Goal: Task Accomplishment & Management: Manage account settings

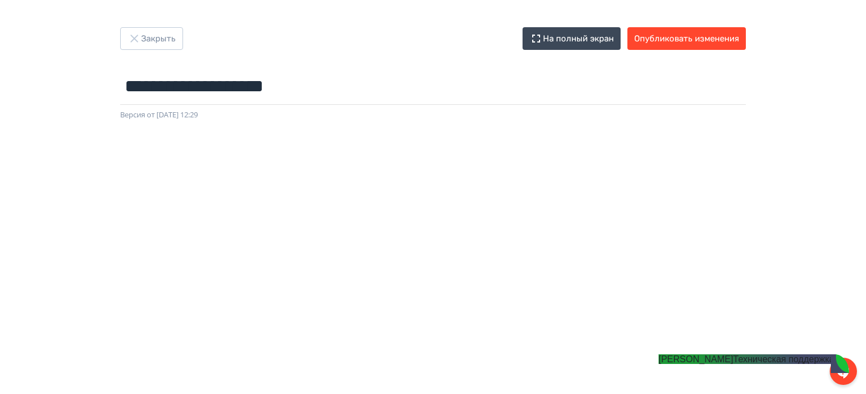
scroll to position [12, 2]
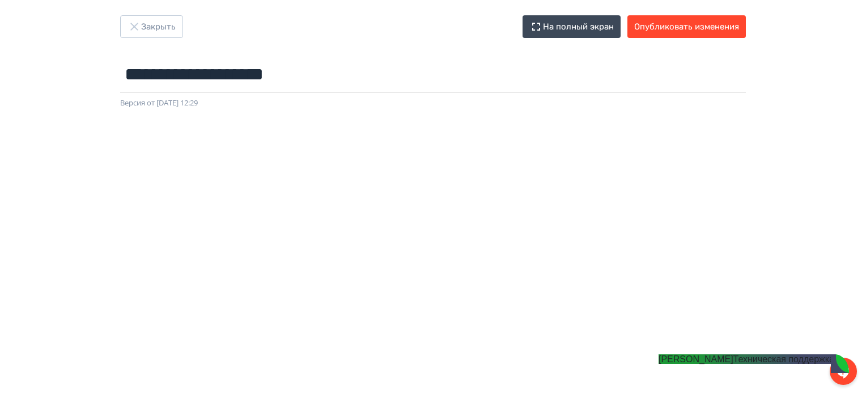
click at [761, 97] on div "**********" at bounding box center [433, 61] width 680 height 93
click at [721, 364] on jdiv "[PERSON_NAME]" at bounding box center [695, 359] width 75 height 10
click at [849, 372] on div at bounding box center [842, 371] width 27 height 27
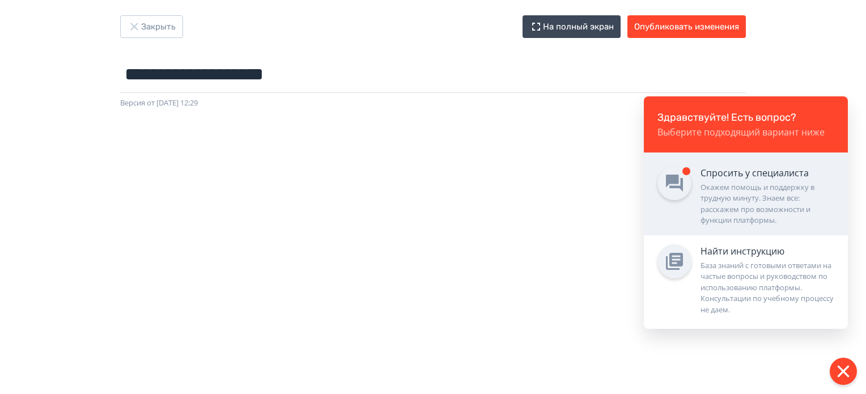
click at [743, 203] on div "Окажем помощь и поддержку в трудную минуту. Знаем все: расскажем про возможност…" at bounding box center [767, 204] width 134 height 44
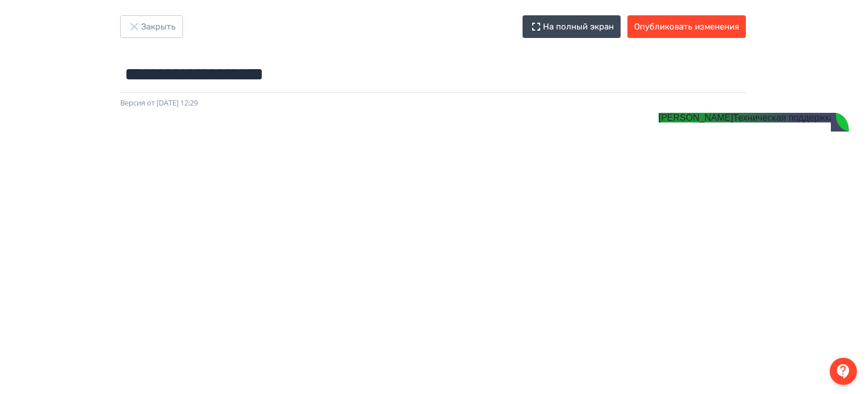
scroll to position [714, 0]
click at [641, 119] on jdiv at bounding box center [647, 121] width 16 height 16
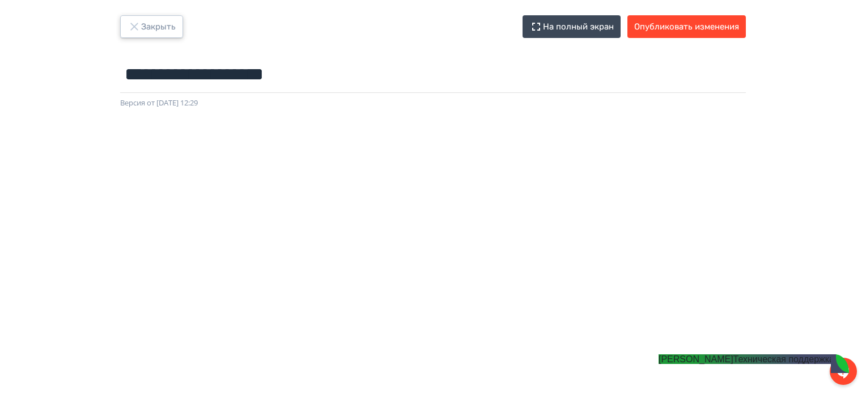
click at [157, 32] on button "Закрыть" at bounding box center [151, 26] width 63 height 23
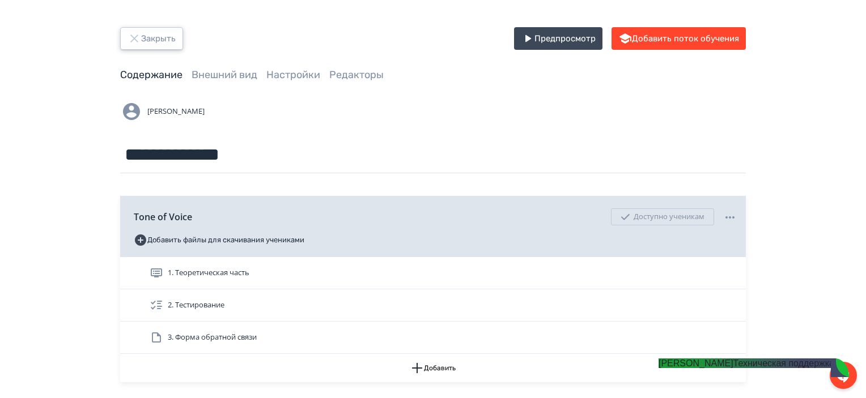
click at [157, 32] on button "Закрыть" at bounding box center [151, 38] width 63 height 23
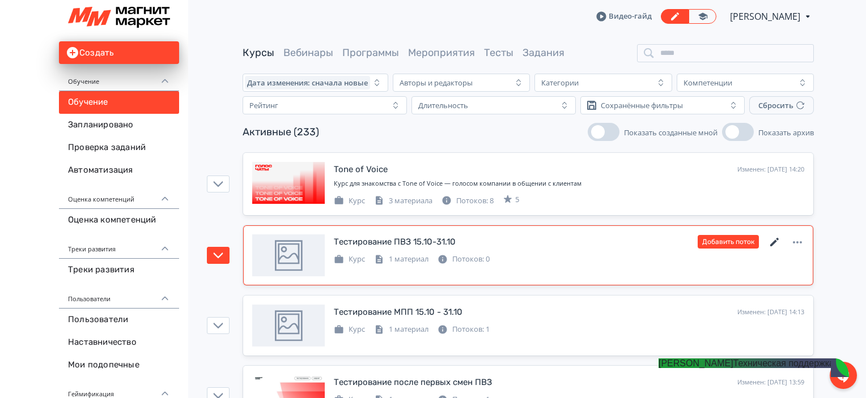
click at [776, 237] on icon at bounding box center [775, 243] width 14 height 14
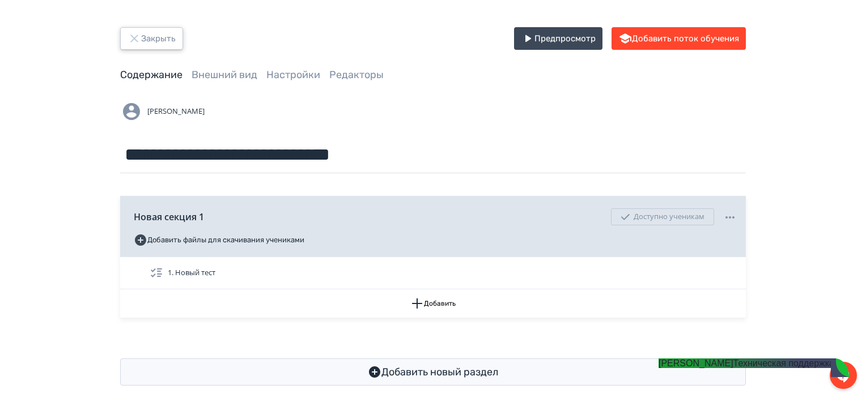
click at [141, 42] on icon "button" at bounding box center [134, 39] width 14 height 14
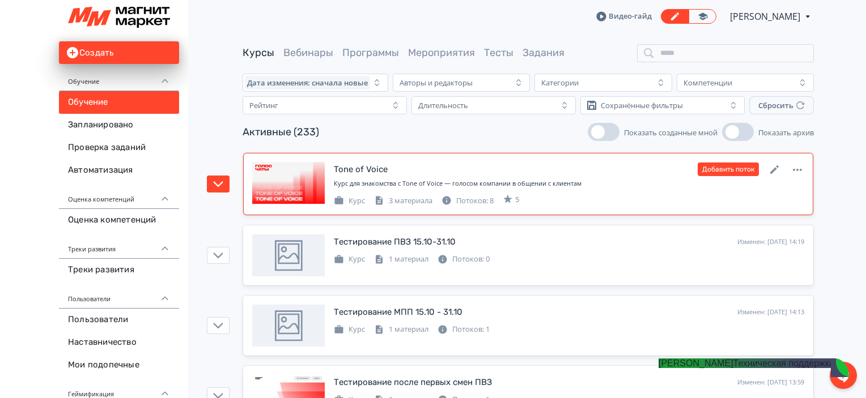
click at [641, 185] on div "Курс для знакомства с Tone of Voice — голосом компании в общении с клиентам" at bounding box center [569, 184] width 470 height 10
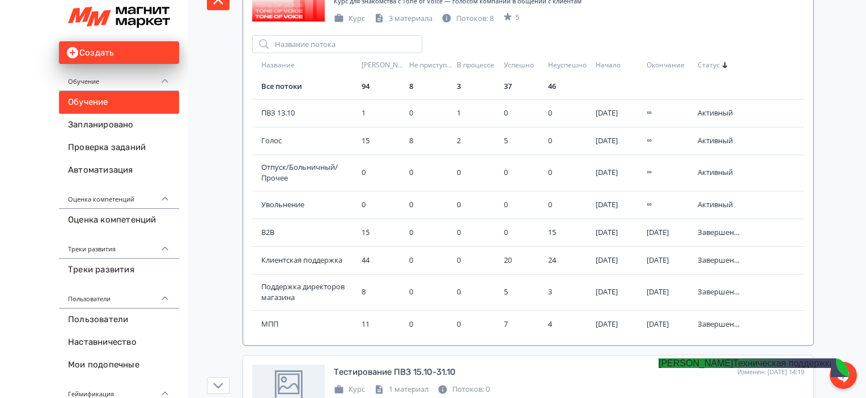
scroll to position [184, 0]
click at [279, 107] on span "ПВЗ 13.10" at bounding box center [309, 112] width 96 height 11
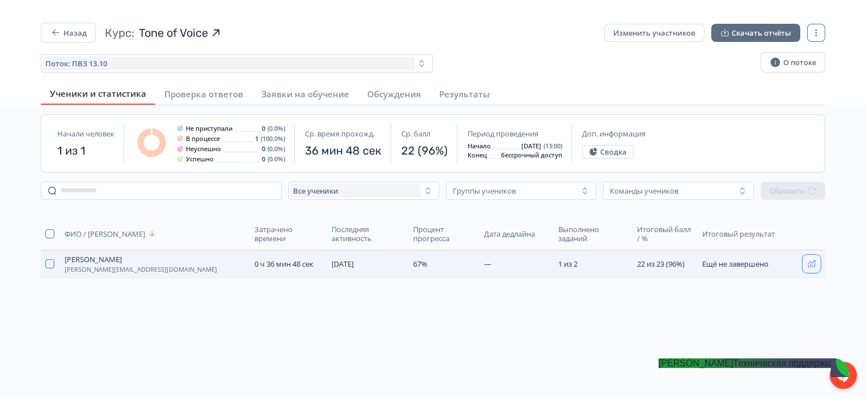
click at [811, 265] on icon "button" at bounding box center [811, 263] width 9 height 9
click at [82, 22] on html "React App Назад Курс: Tone of Voice Изменить участников Скачать отчёты Поток: П…" at bounding box center [433, 199] width 866 height 398
